Goal: Communication & Community: Answer question/provide support

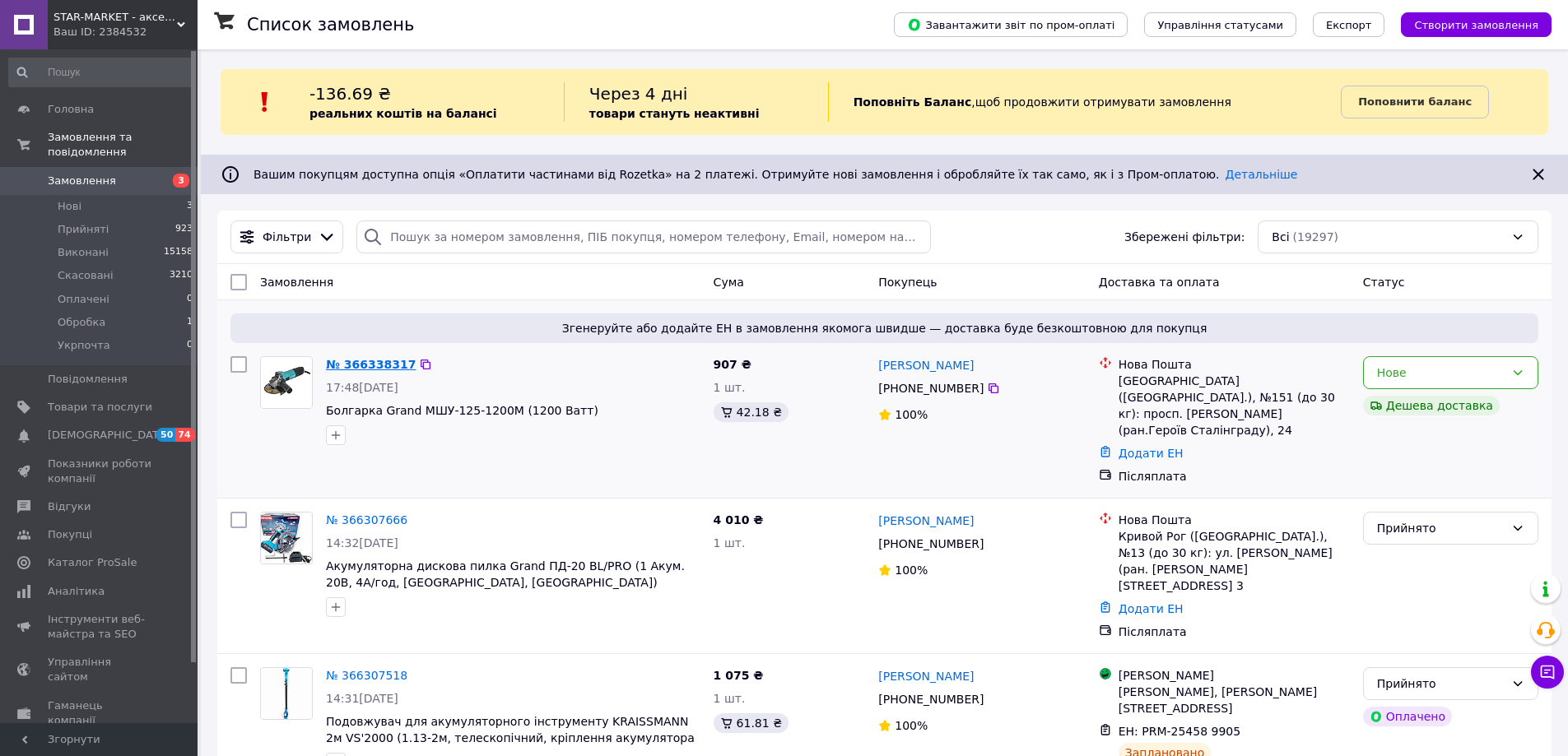
click at [344, 360] on link "№ 366338317" at bounding box center [371, 364] width 90 height 13
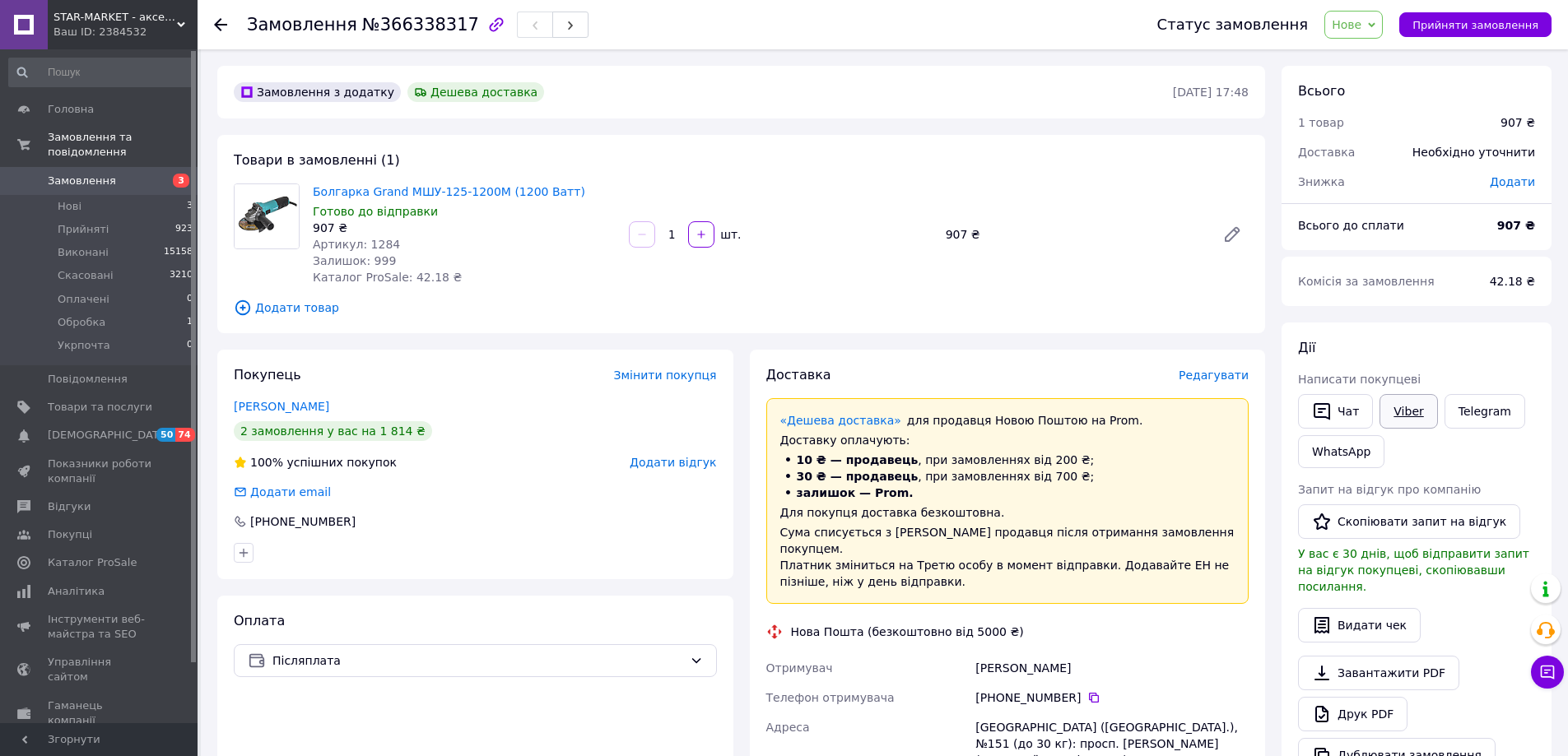
click at [1397, 403] on link "Viber" at bounding box center [1409, 411] width 58 height 34
click at [323, 408] on link "[PERSON_NAME]" at bounding box center [281, 406] width 96 height 13
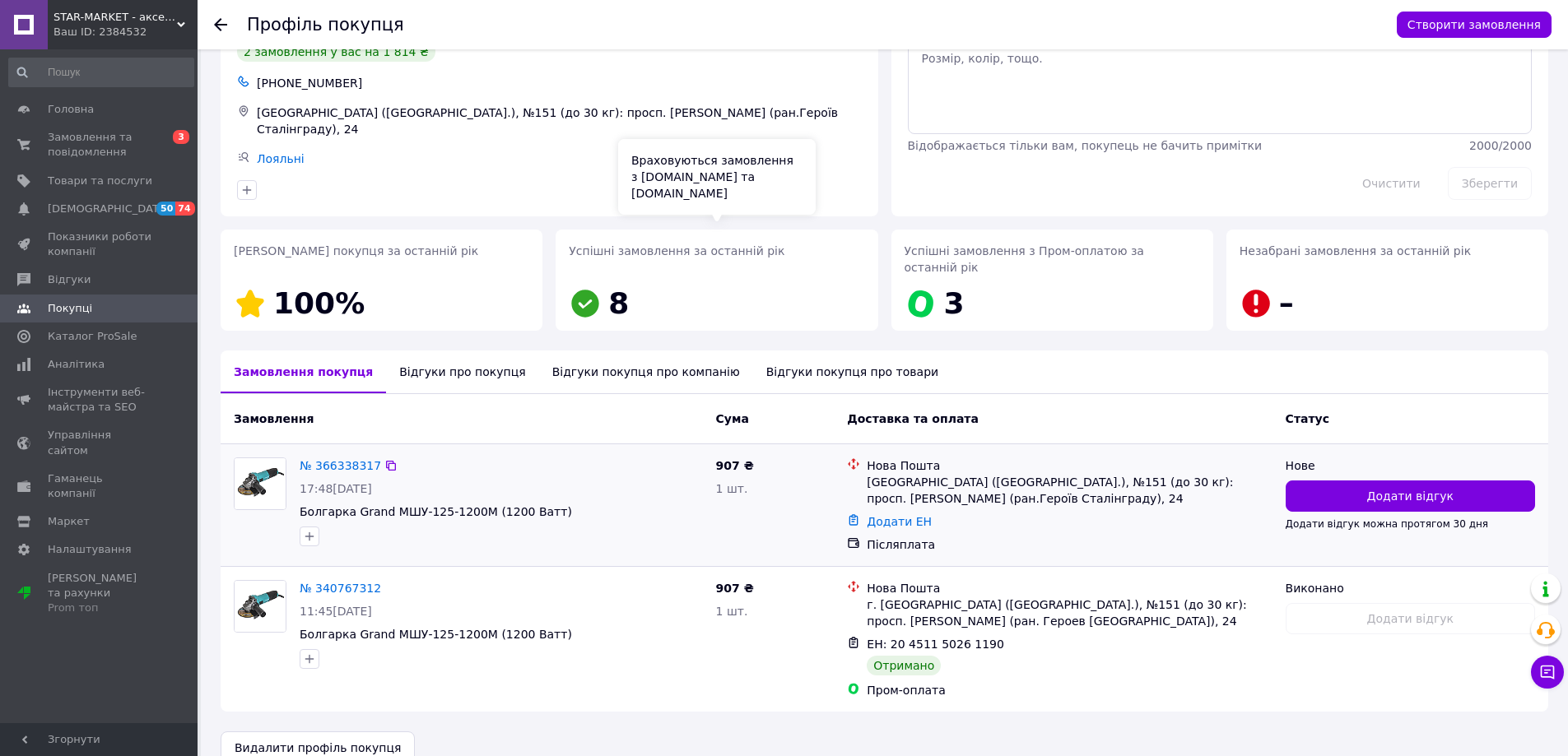
scroll to position [83, 0]
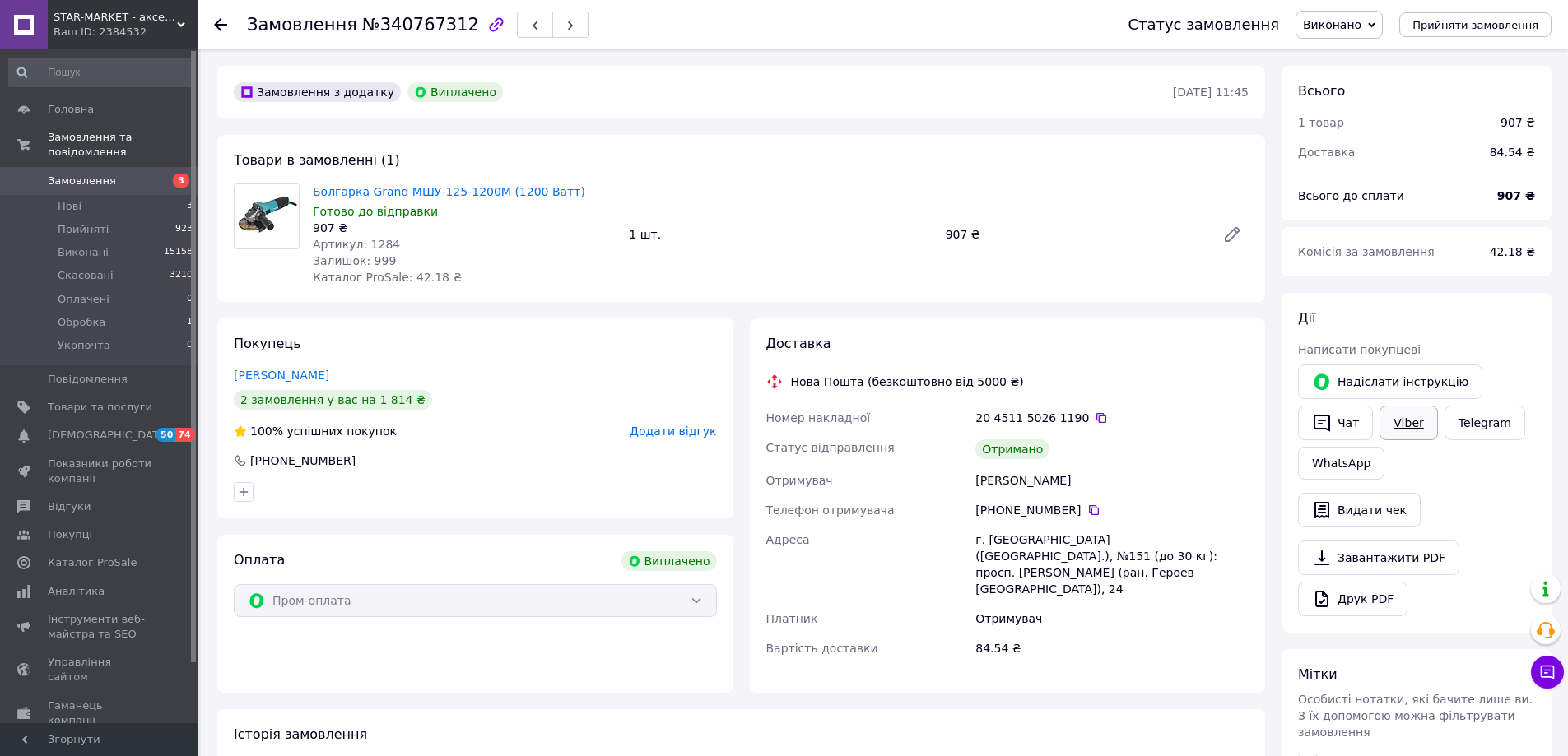
click at [1383, 421] on link "Viber" at bounding box center [1409, 423] width 58 height 34
click at [807, 135] on div "Товари в замовленні (1) Болгарка Grand МШУ-125-1200M (1200 Ватт) Готово до відп…" at bounding box center [741, 219] width 1048 height 167
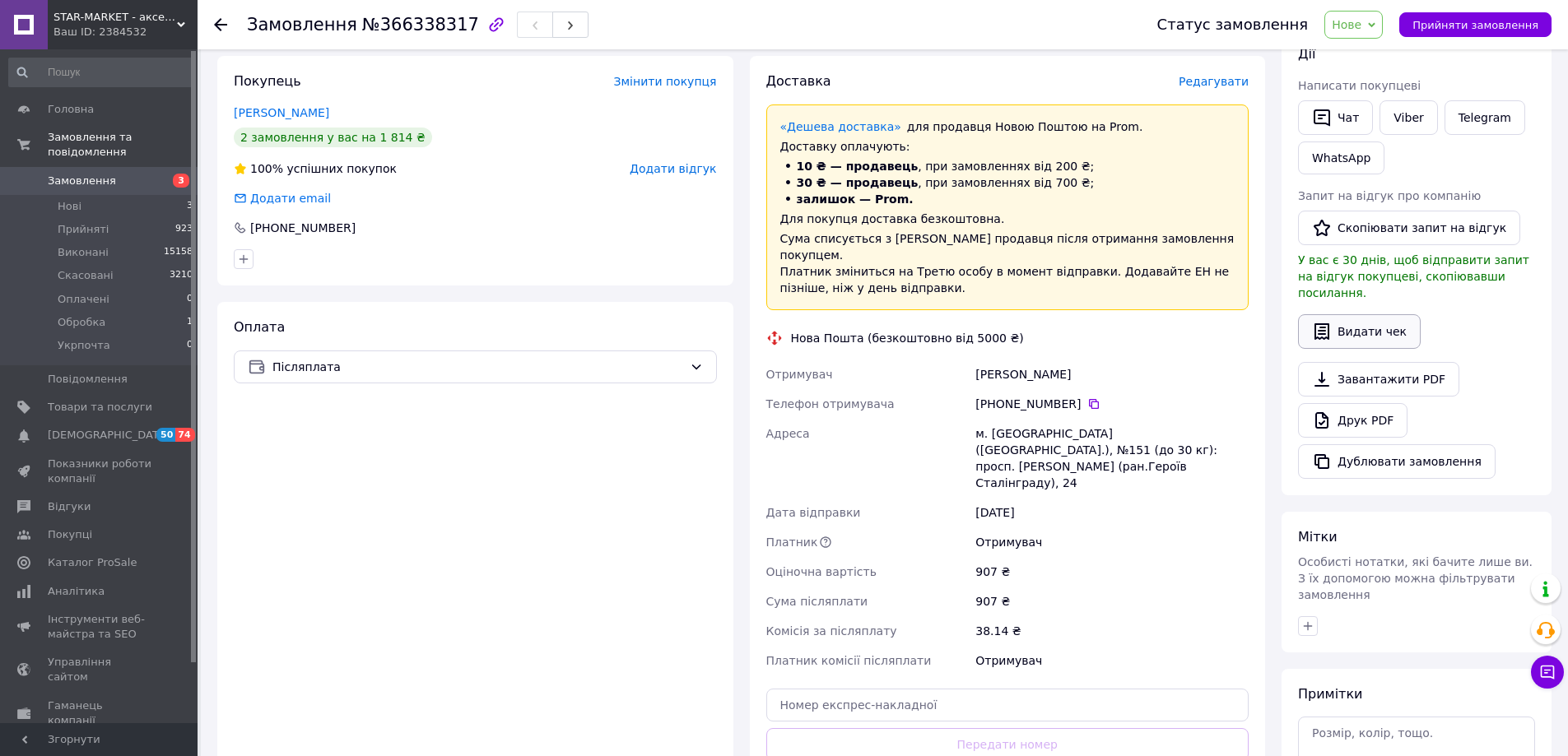
scroll to position [329, 0]
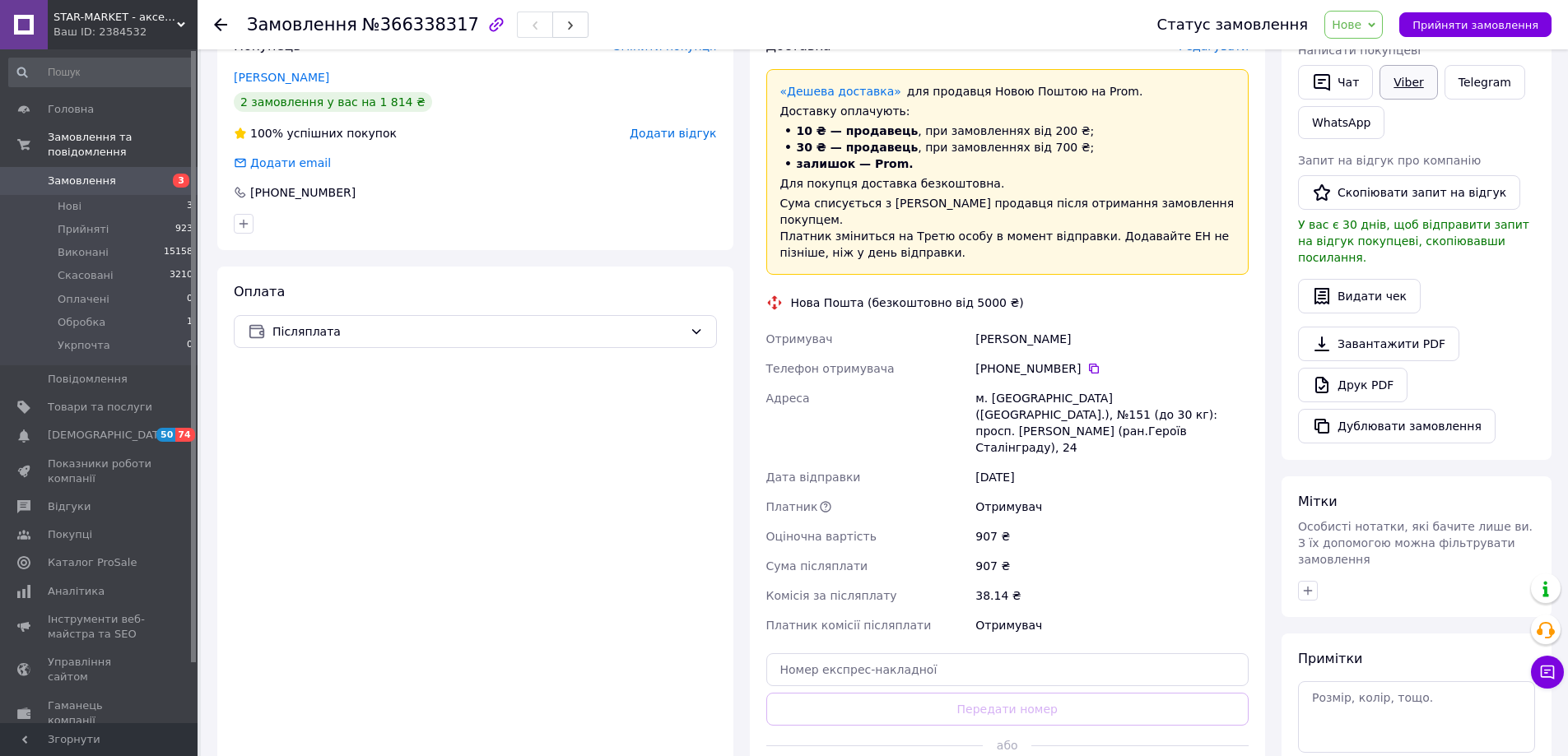
click at [1397, 80] on link "Viber" at bounding box center [1409, 82] width 58 height 34
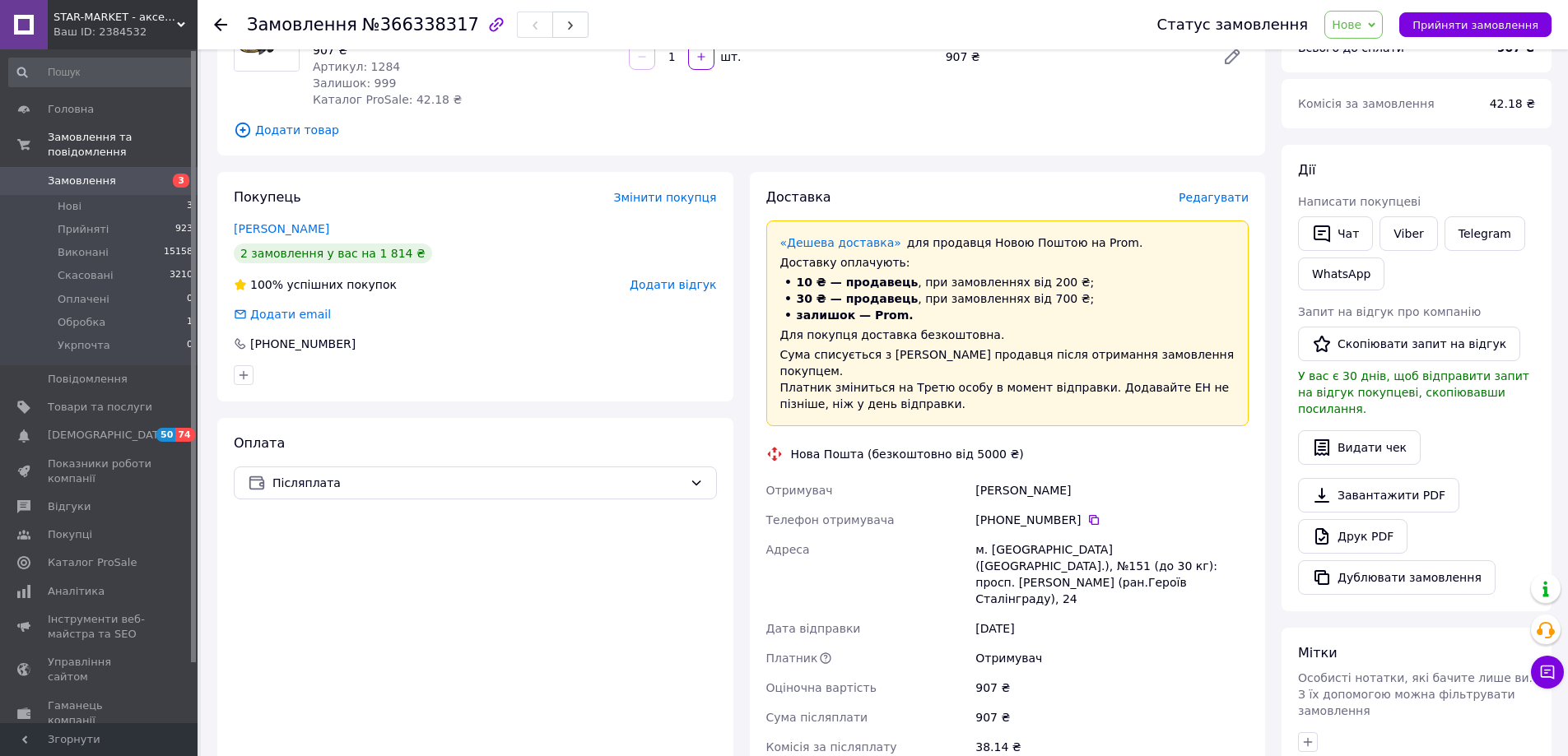
scroll to position [83, 0]
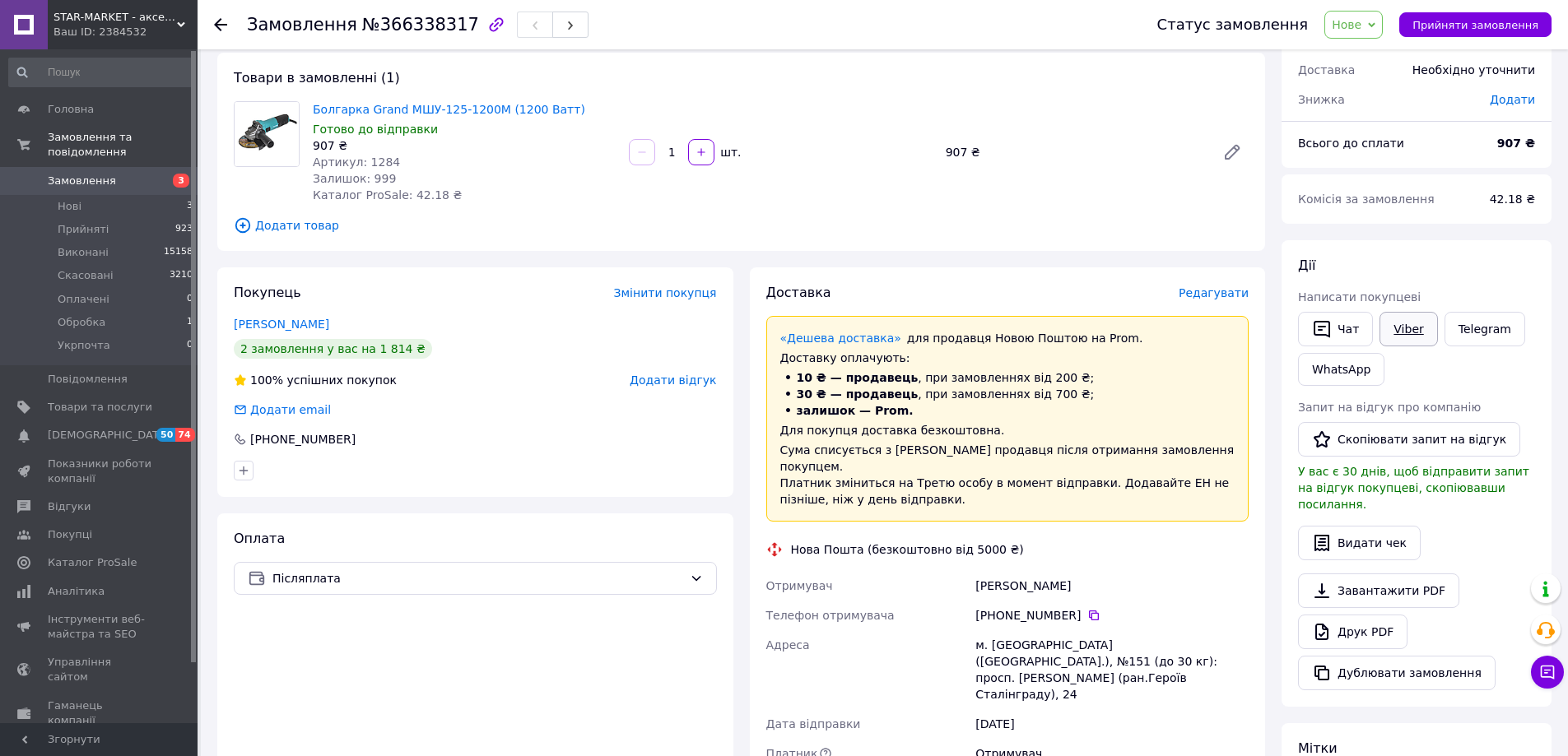
click at [1418, 320] on link "Viber" at bounding box center [1409, 329] width 58 height 34
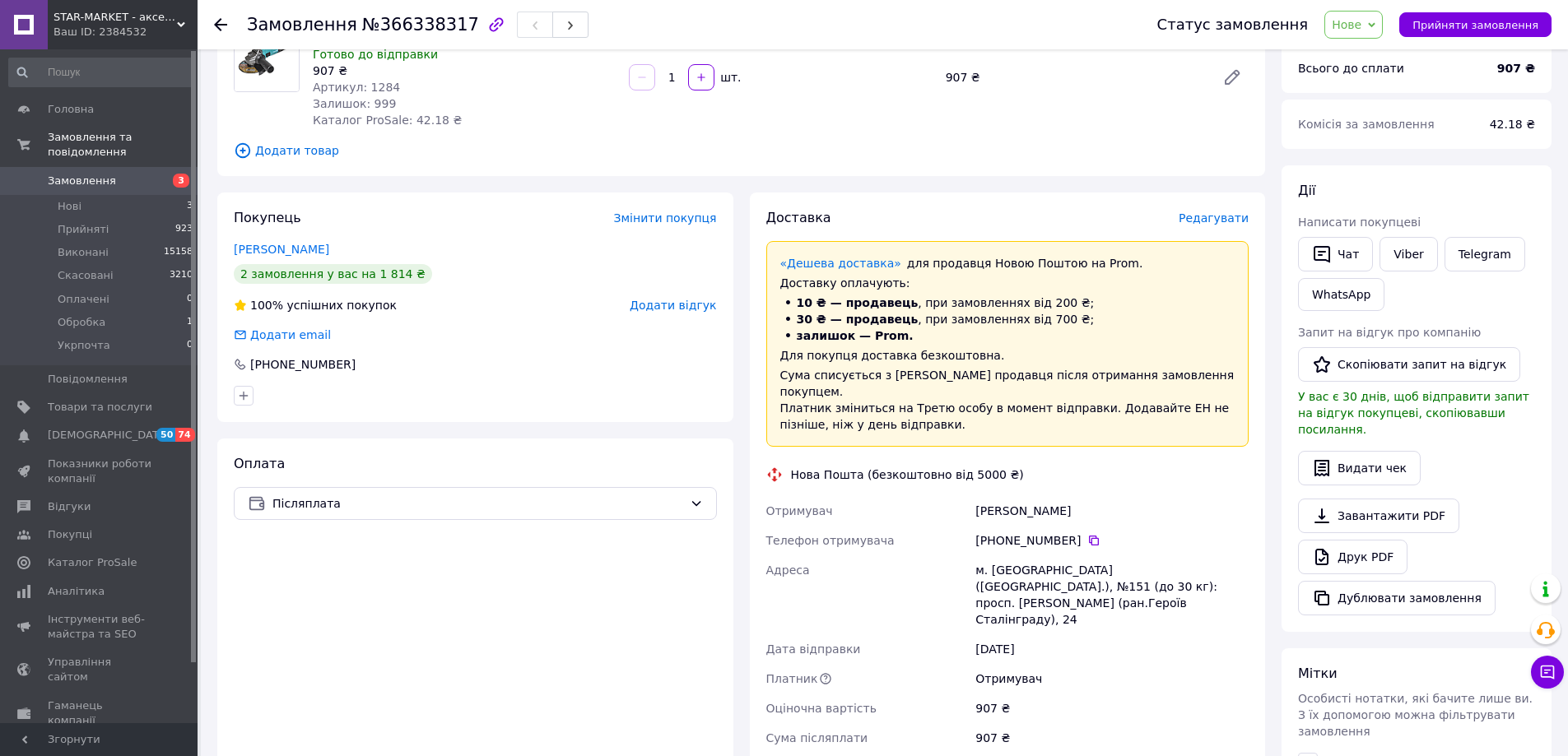
scroll to position [141, 0]
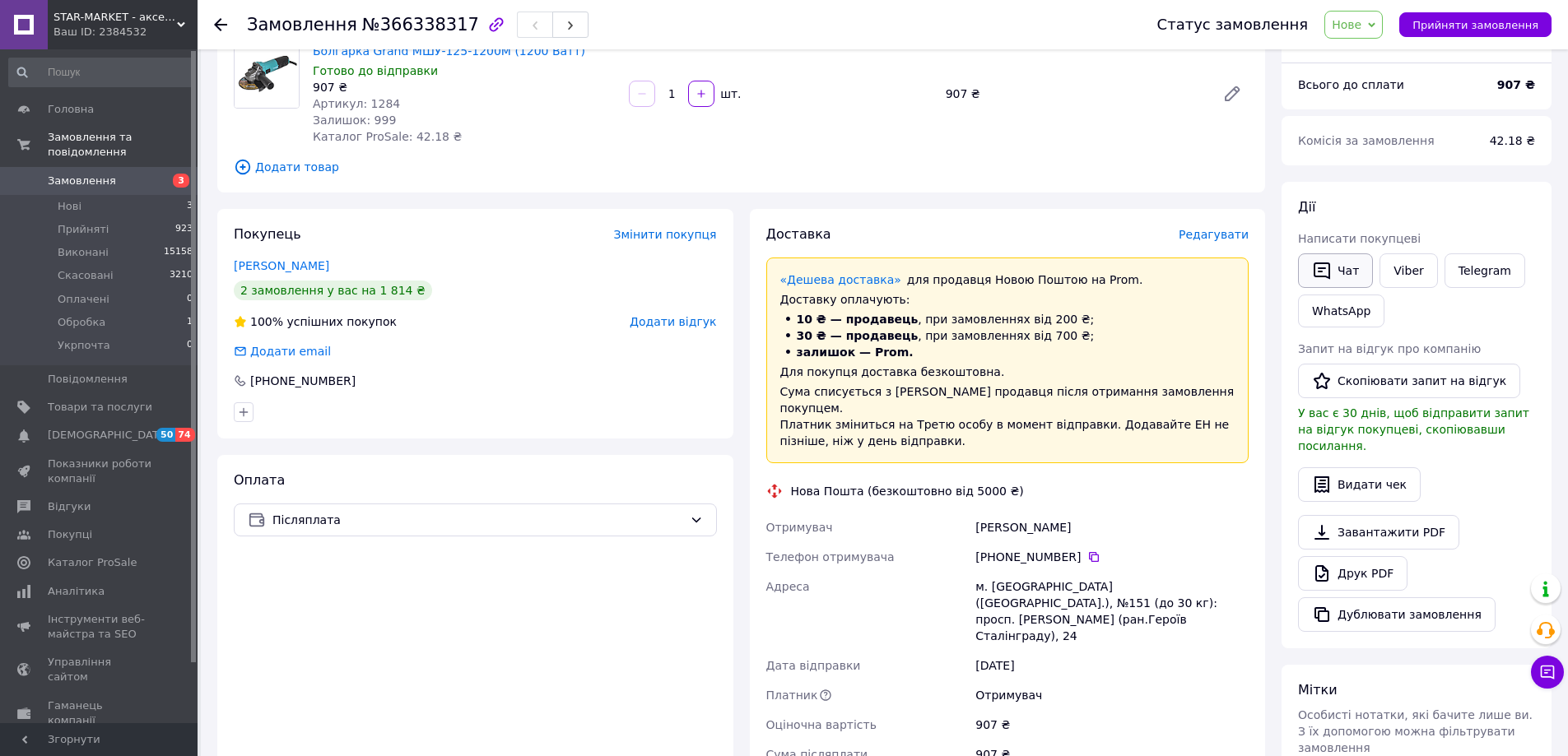
click at [1334, 263] on button "Чат" at bounding box center [1335, 270] width 75 height 34
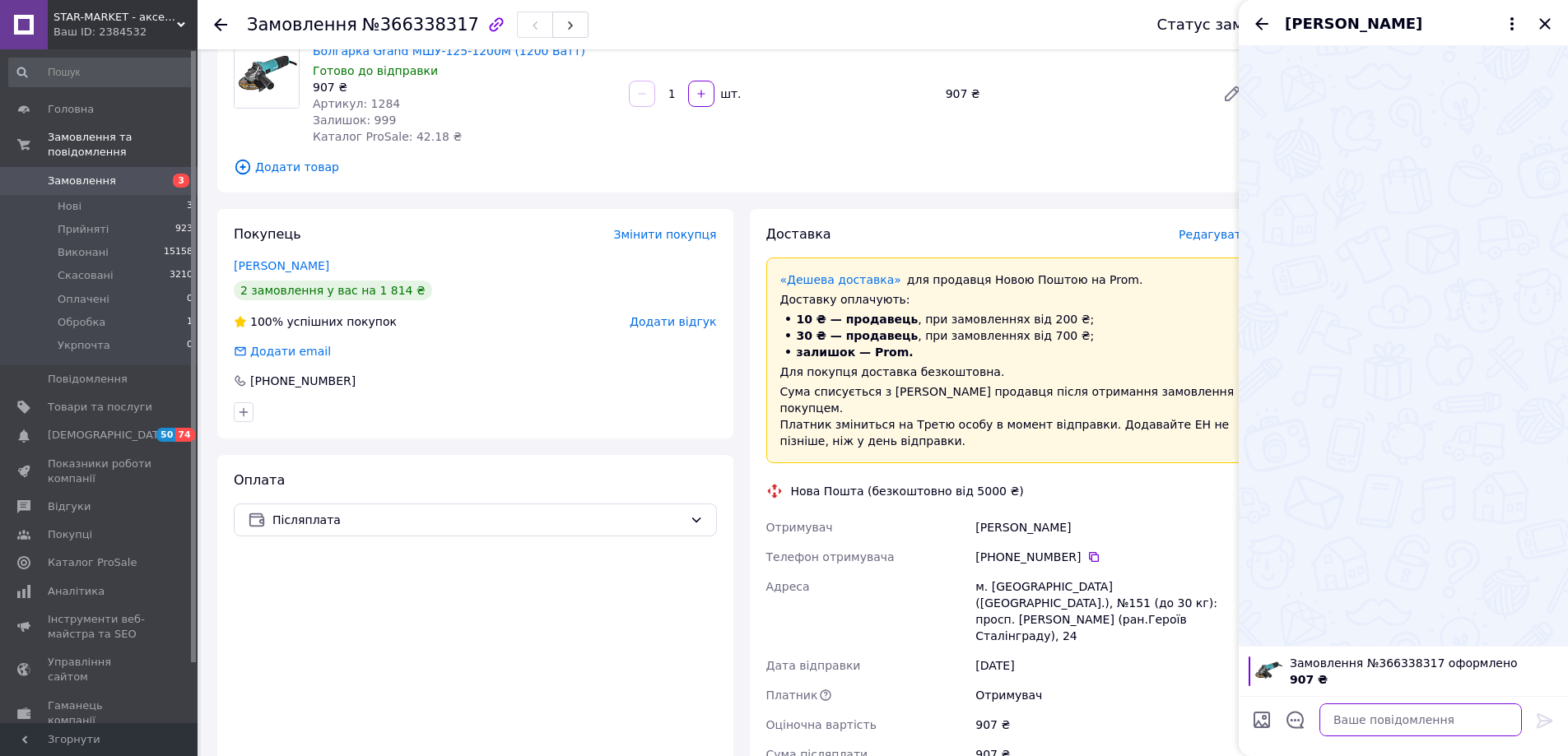
click at [1385, 715] on textarea at bounding box center [1421, 719] width 202 height 33
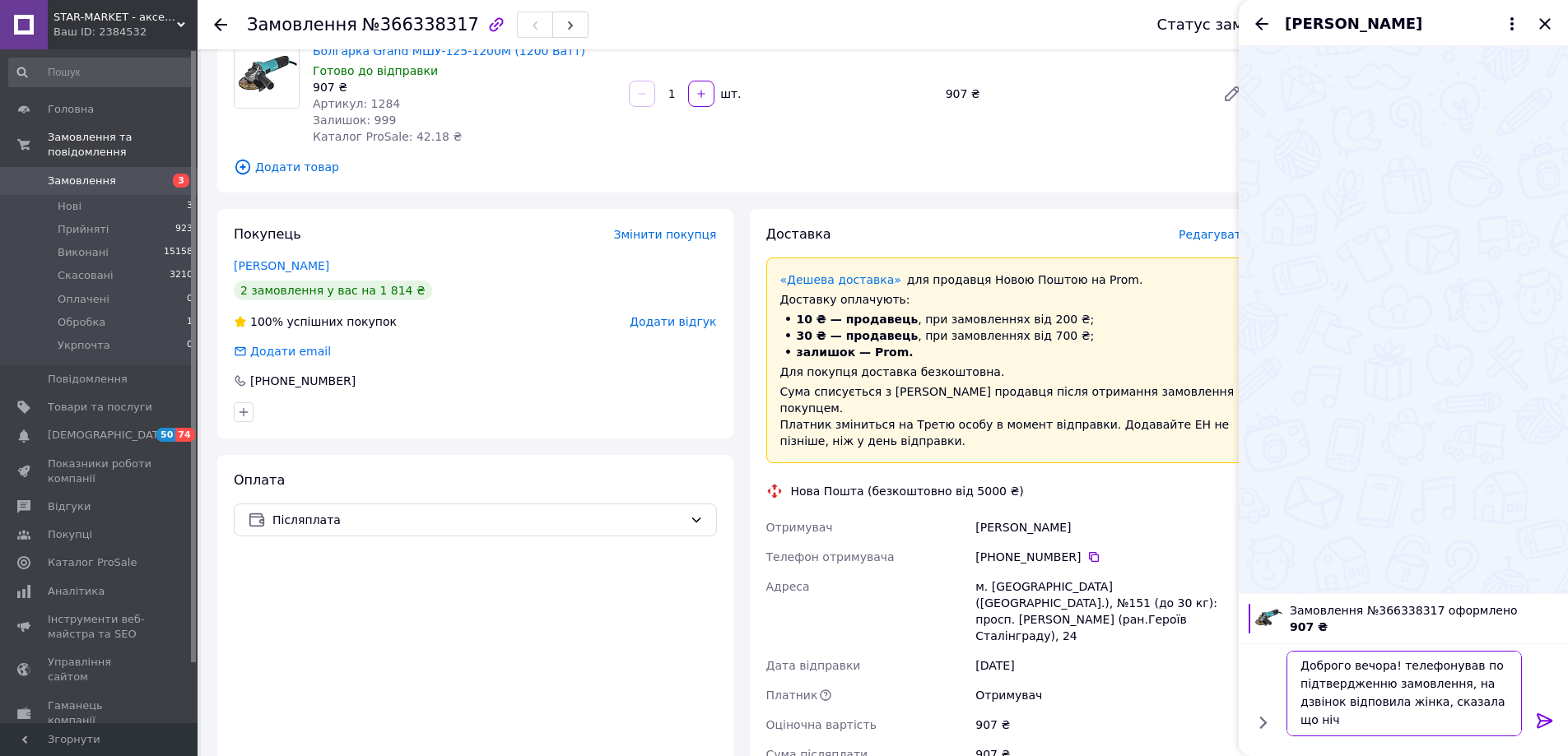
scroll to position [2, 0]
click at [1090, 552] on icon at bounding box center [1094, 556] width 10 height 10
drag, startPoint x: 1477, startPoint y: 665, endPoint x: 1464, endPoint y: 667, distance: 13.2
click at [1464, 667] on textarea "Доброго вечора! телефонував по підтвердженню замовлення, на дзвінок відповила ж…" at bounding box center [1404, 694] width 236 height 85
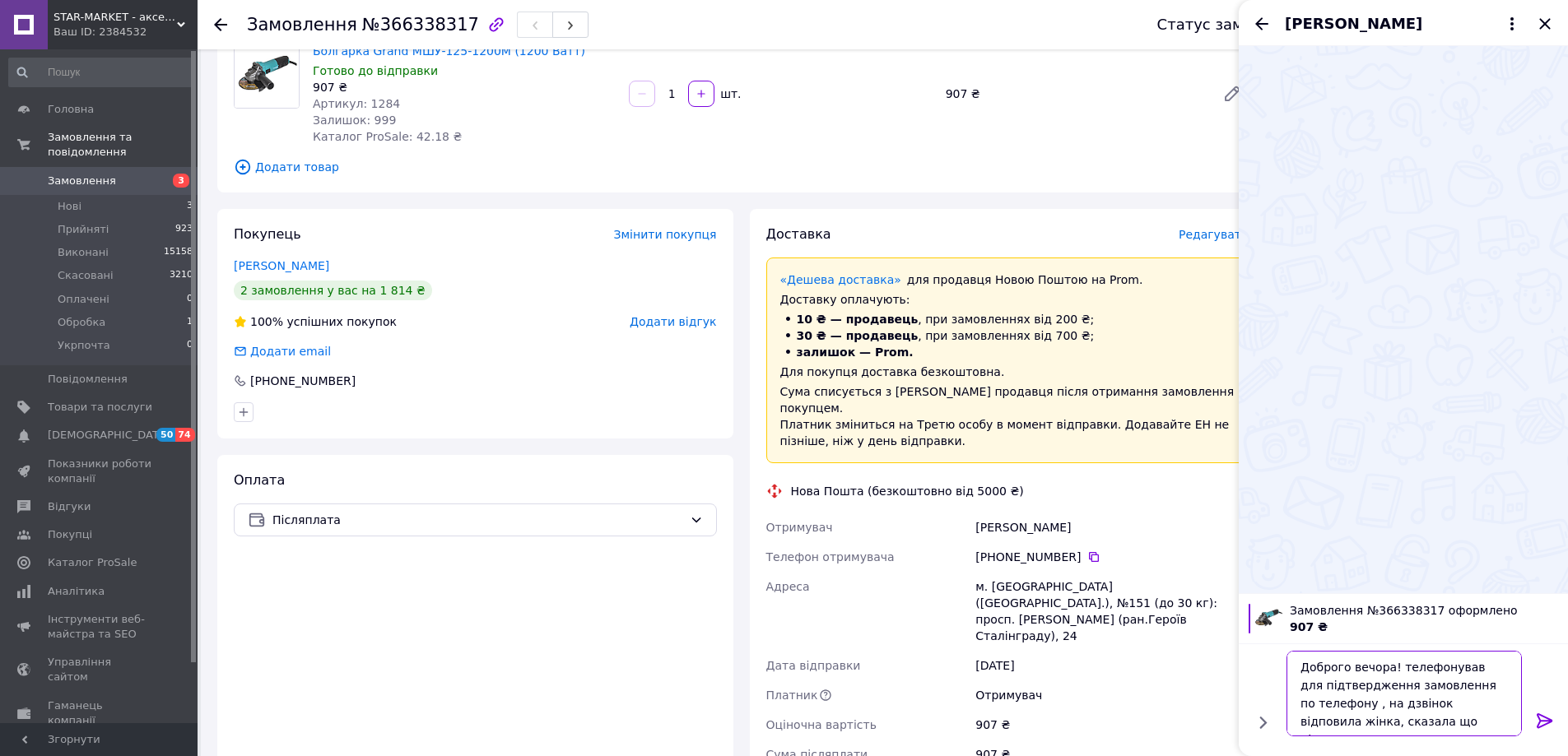
paste textarea "[PHONE_NUMBER]"
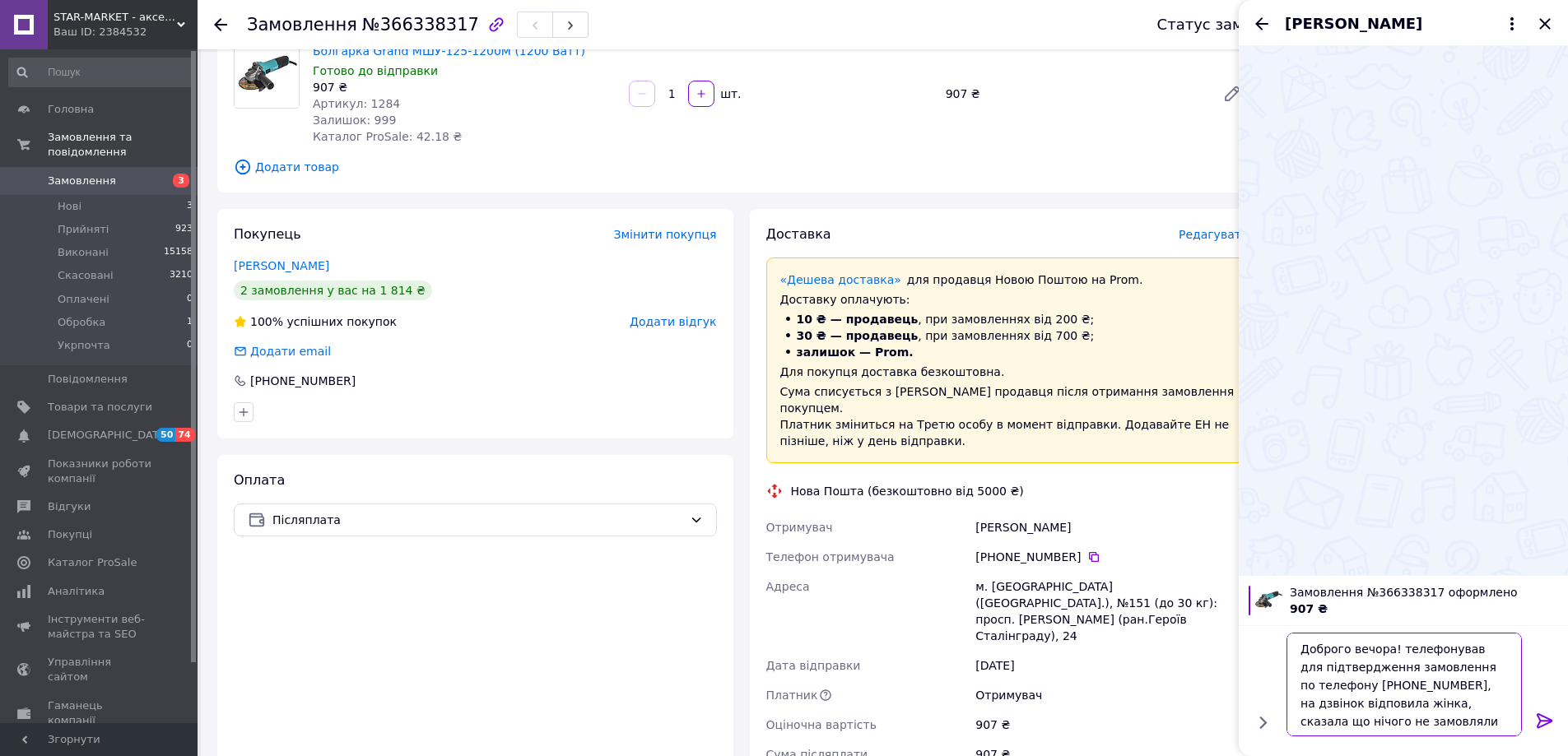
type textarea "Доброго вечора! телефонував для підтвердження замовлення по телефону +380979909…"
click at [1543, 717] on icon at bounding box center [1545, 721] width 19 height 19
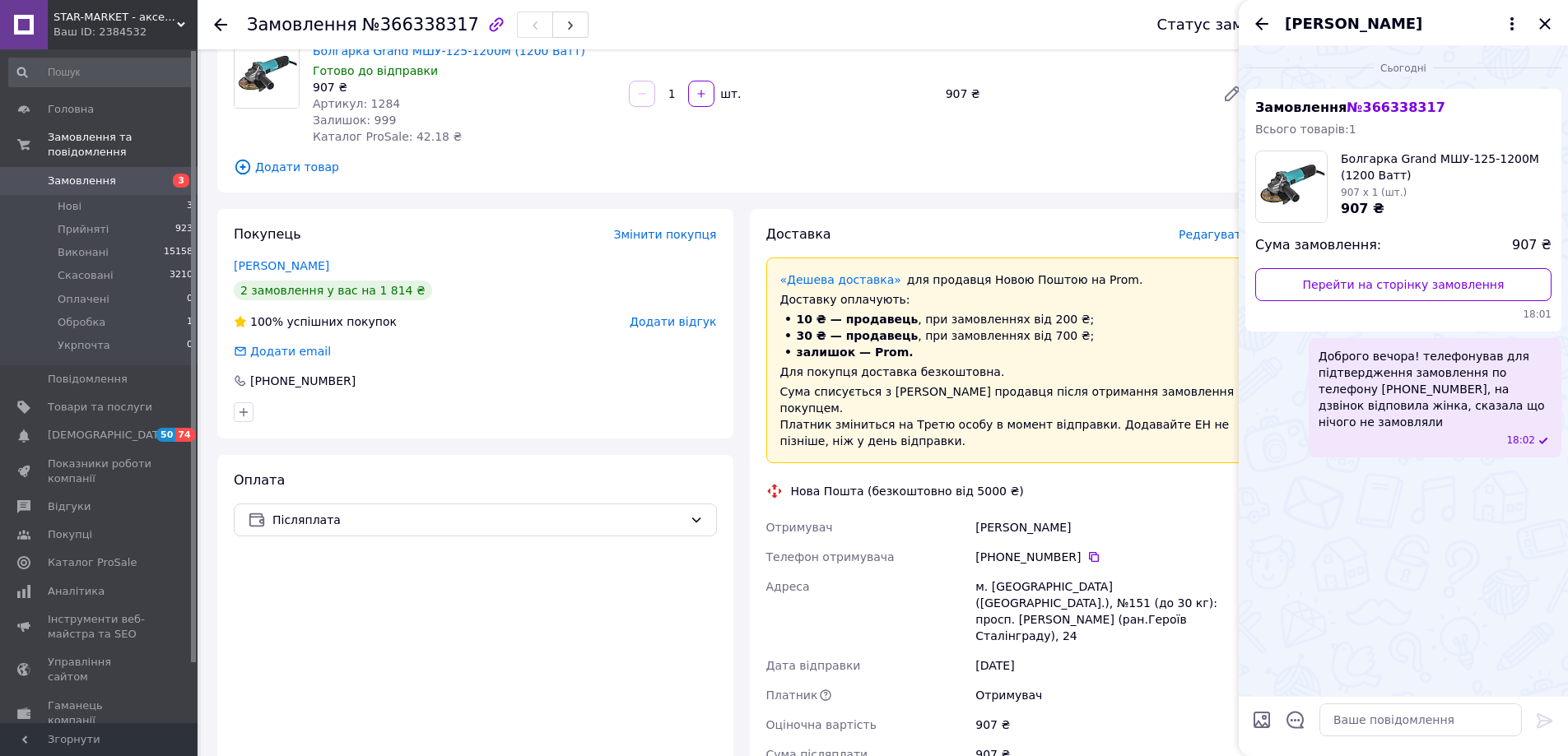
click at [1398, 497] on div "Сьогодні Замовлення № 366338317 Всього товарів: 1 Болгарка Grand МШУ-125-1200M …" at bounding box center [1404, 371] width 329 height 651
click at [1158, 149] on div "Товари в замовленні (1) Болгарка Grand МШУ-125-1200M (1200 Ватт) Готово до відп…" at bounding box center [741, 93] width 1048 height 199
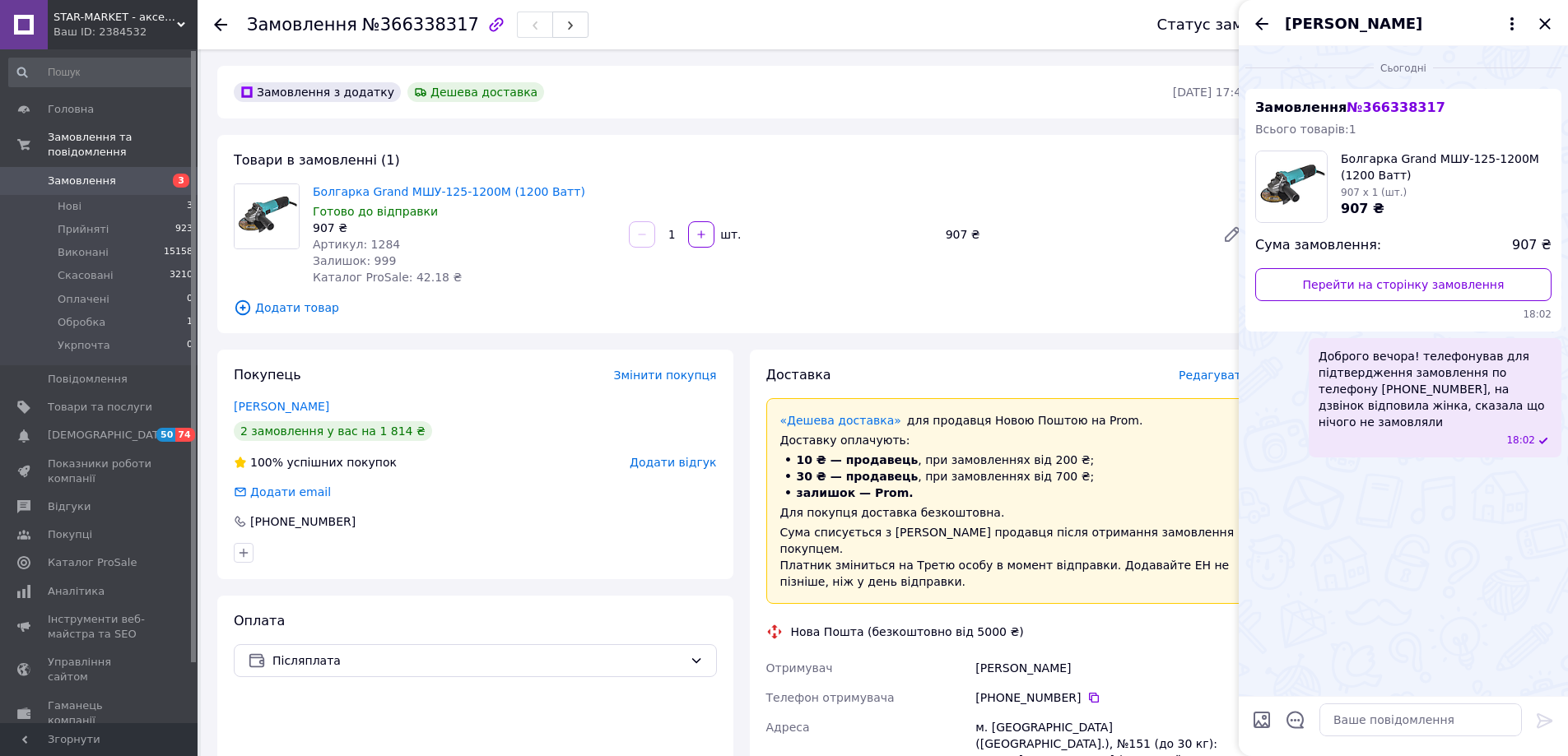
click at [1140, 158] on div "Товари в замовленні (1) Болгарка Grand МШУ-125-1200M (1200 Ватт) Готово до відп…" at bounding box center [741, 235] width 1048 height 199
click at [1545, 33] on icon "Закрити" at bounding box center [1545, 24] width 19 height 19
